Goal: Task Accomplishment & Management: Manage account settings

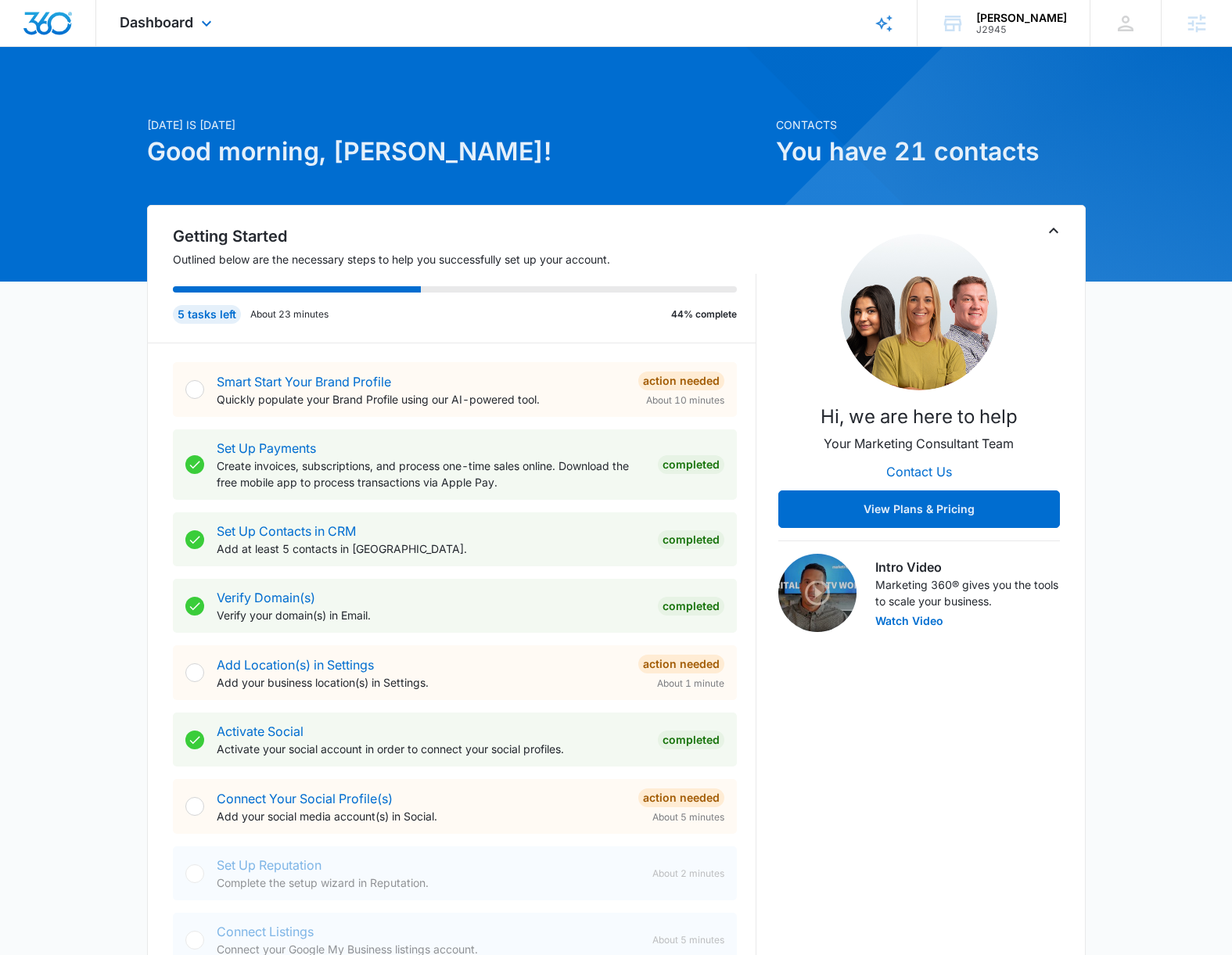
click at [173, 37] on div "Dashboard Apps Reputation Websites Forms CRM Email Social Shop Scheduling Payme…" at bounding box center [167, 23] width 143 height 46
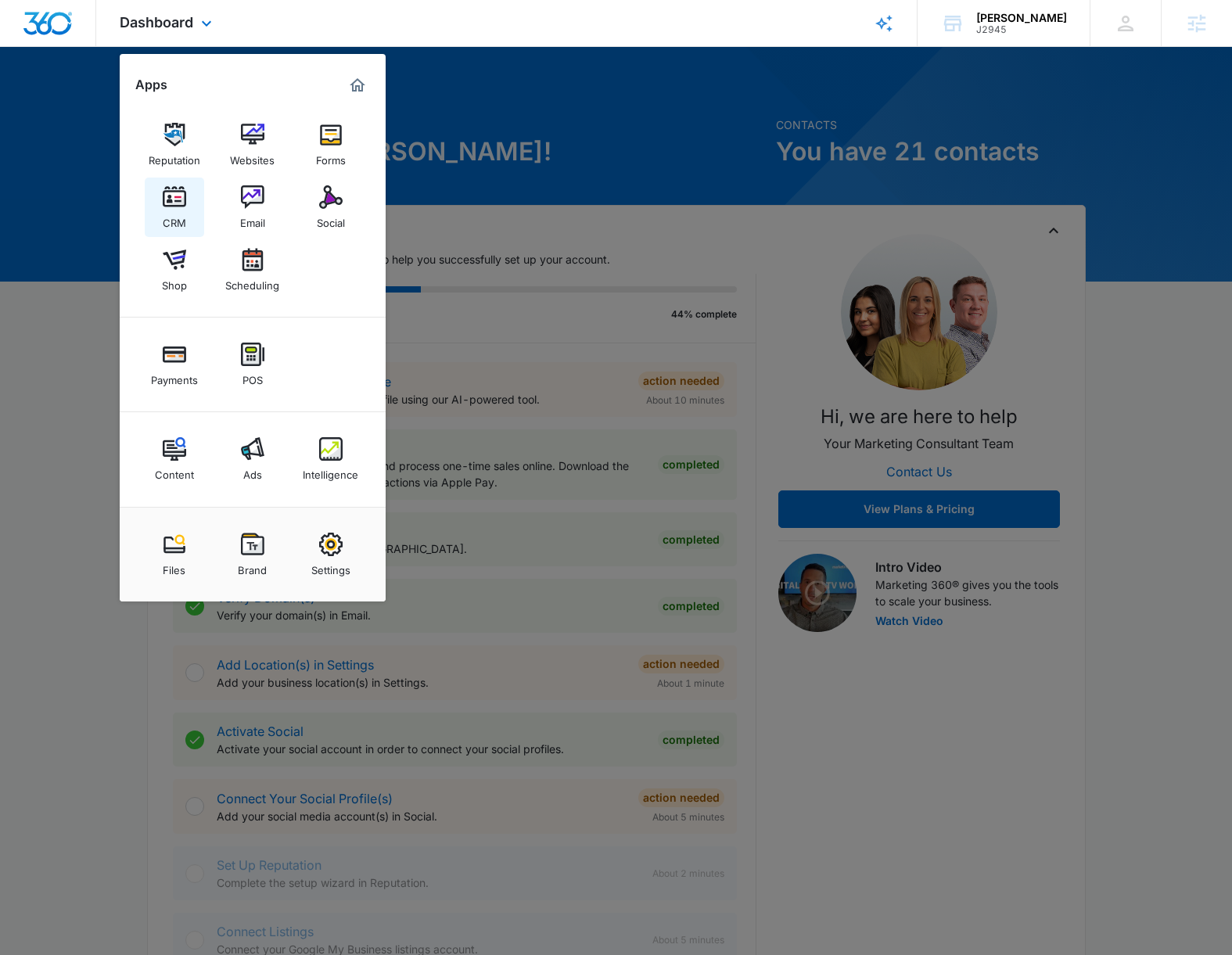
click at [178, 215] on div "CRM" at bounding box center [175, 219] width 23 height 20
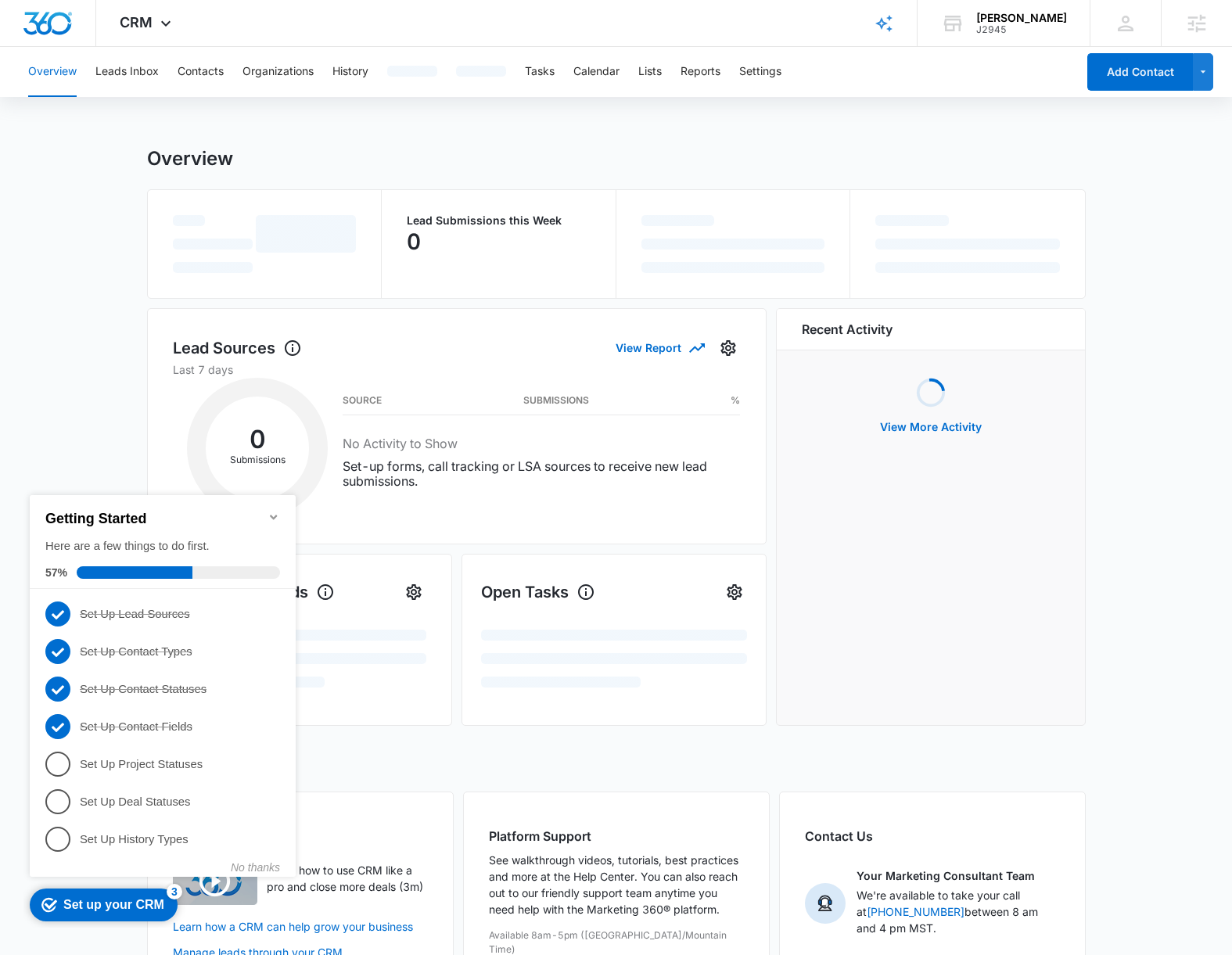
click at [69, 360] on main "Overview Lead Submissions this Week 0 Lead Sources View Report Last 7 days 0 Su…" at bounding box center [616, 598] width 1232 height 903
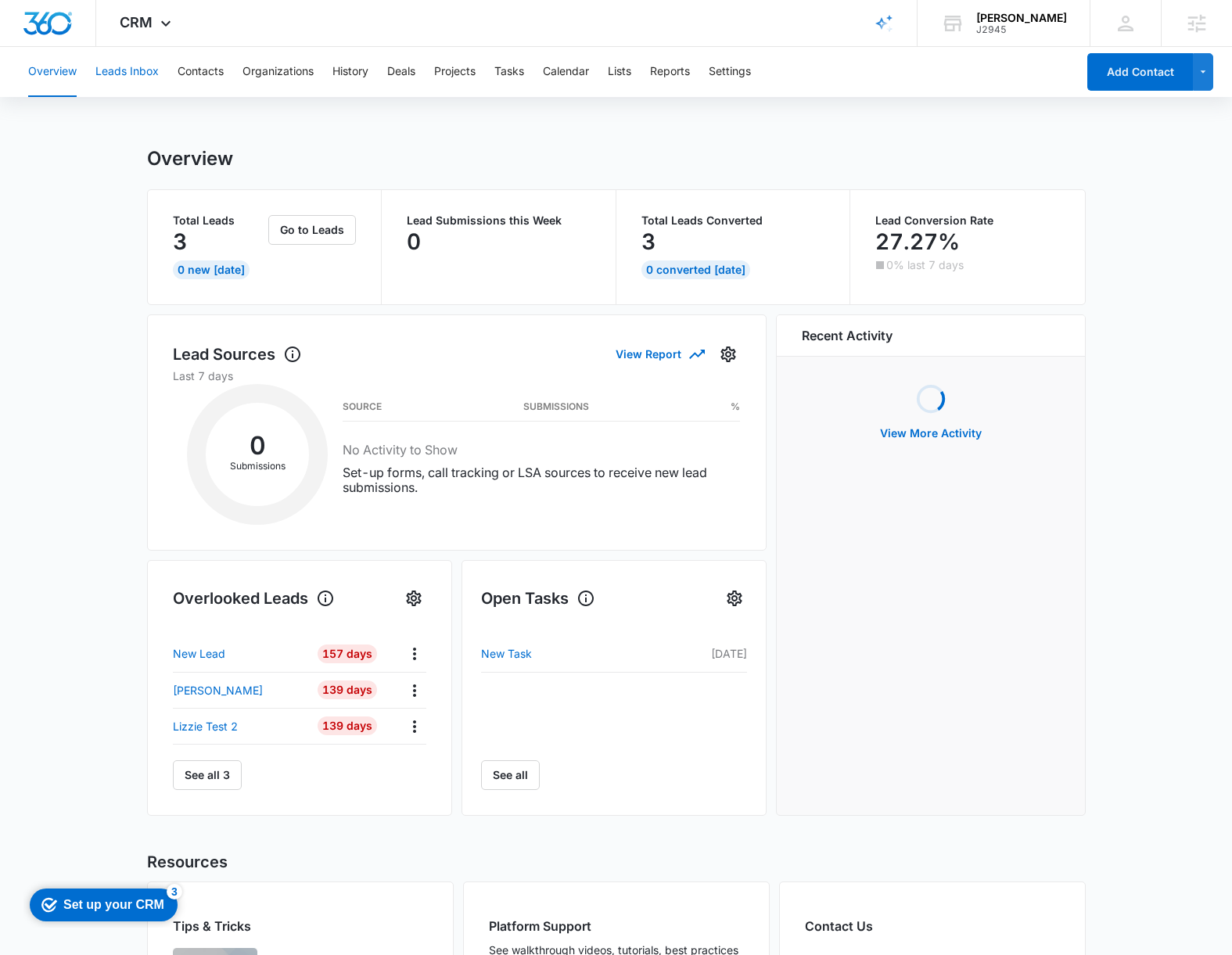
click at [131, 64] on button "Leads Inbox" at bounding box center [127, 72] width 63 height 50
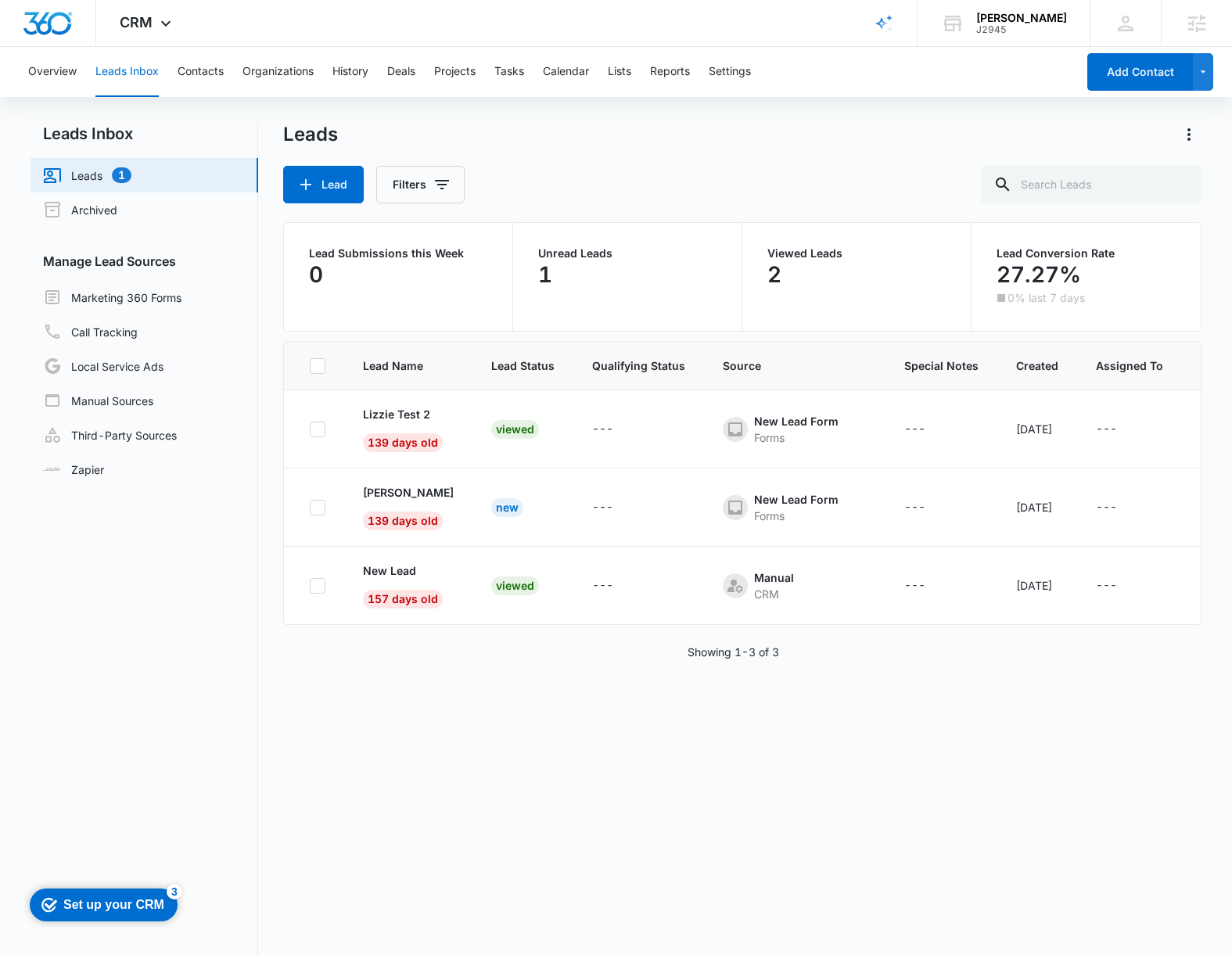
click at [1209, 137] on main "Leads Inbox Leads 1 Archived Manage Lead Sources Marketing 360 Forms Call Track…" at bounding box center [616, 597] width 1232 height 950
click at [1186, 135] on icon "Actions" at bounding box center [1189, 134] width 19 height 19
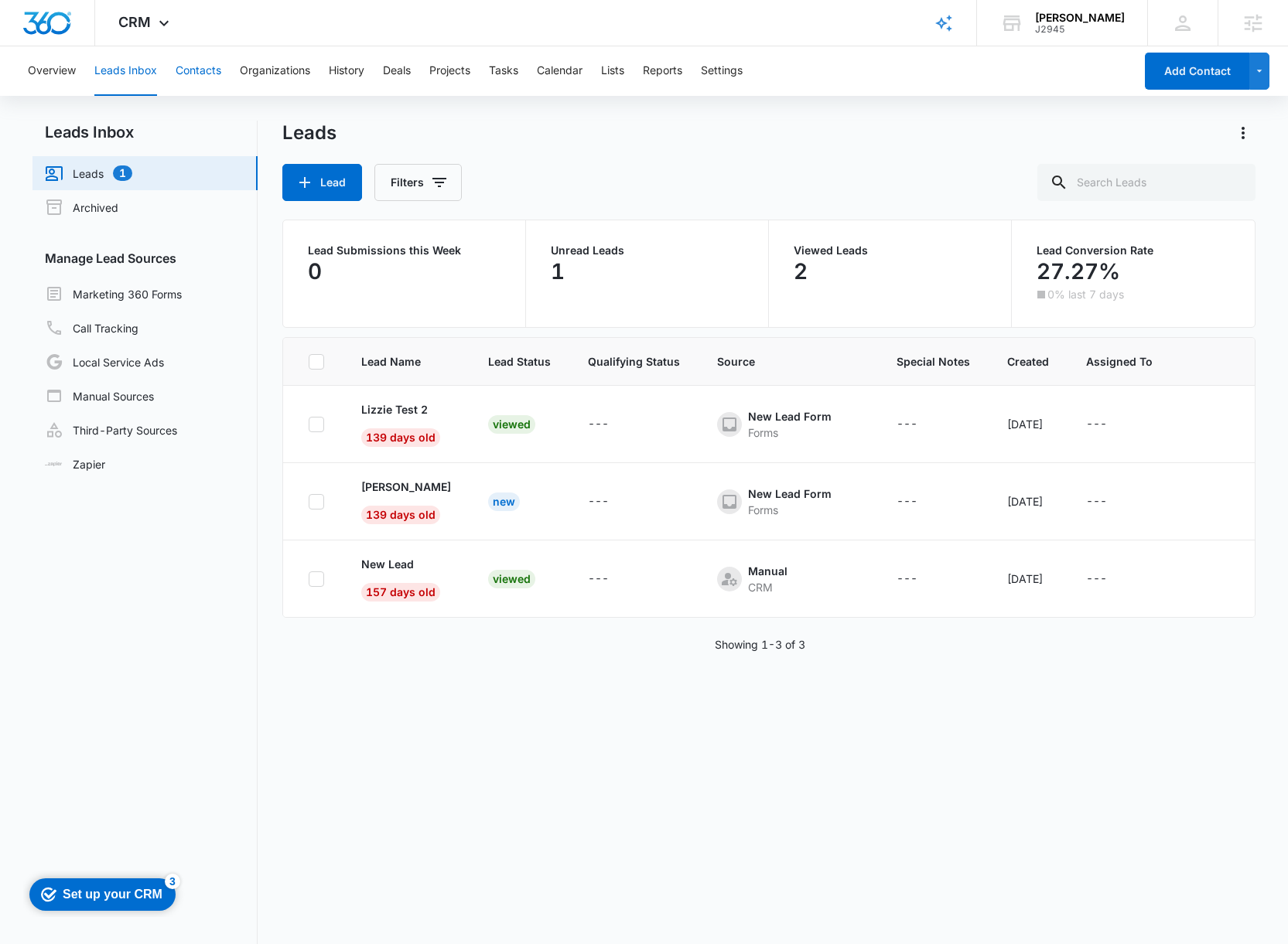
click at [200, 61] on button "Contacts" at bounding box center [198, 71] width 46 height 49
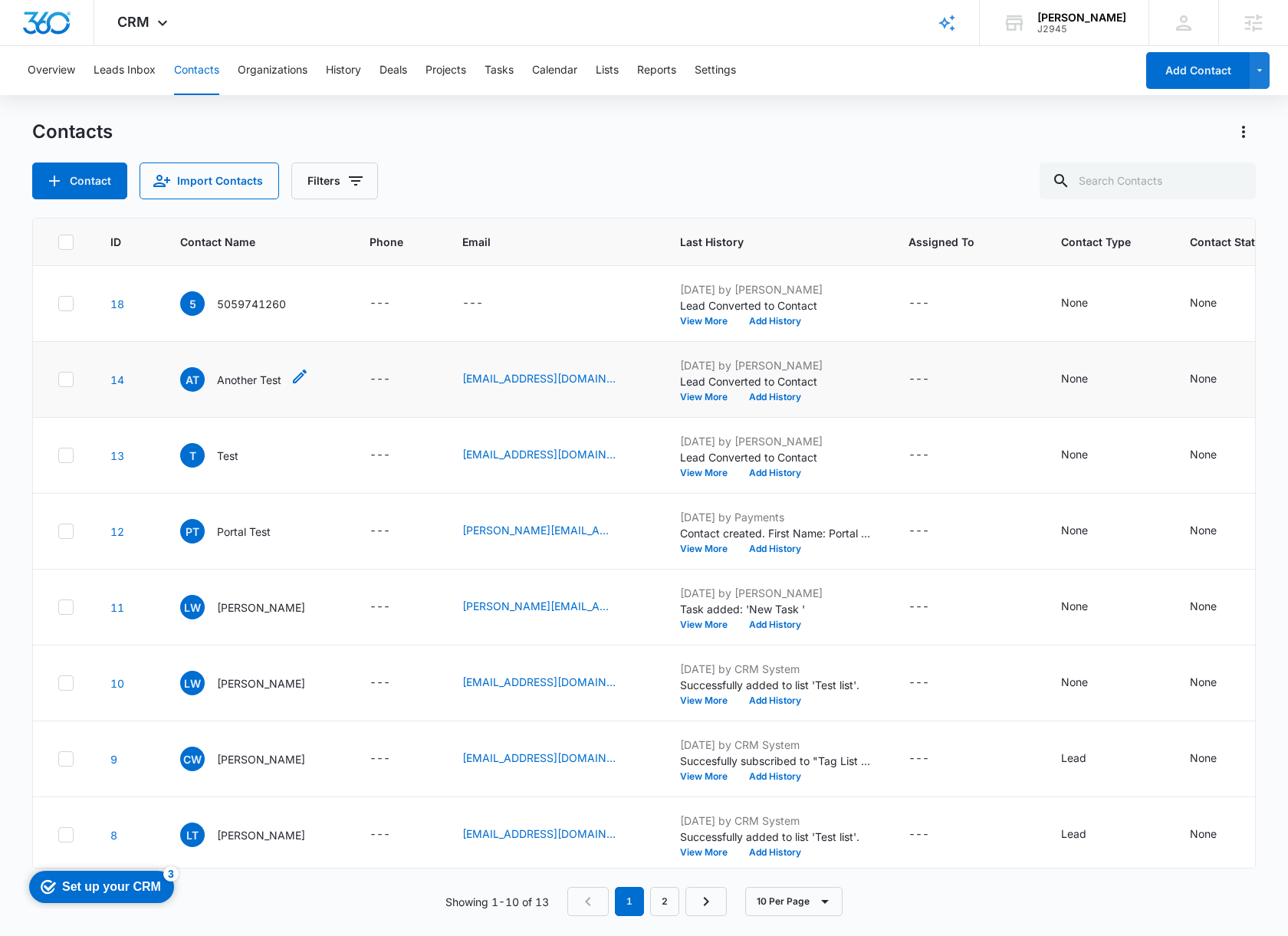
click at [231, 380] on p "Another Test" at bounding box center [249, 379] width 64 height 16
